Goal: Find specific page/section

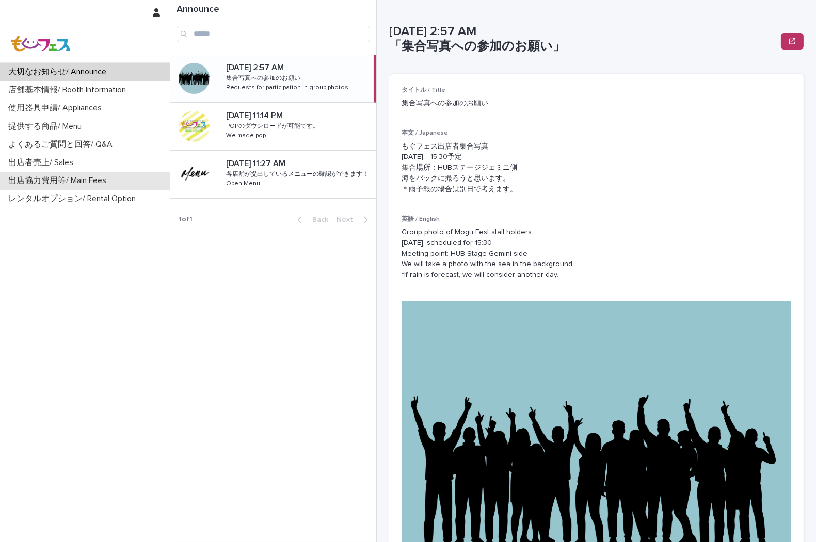
click at [90, 176] on p "出店協力費用等/ Main Fees" at bounding box center [59, 181] width 110 height 10
